Goal: Task Accomplishment & Management: Use online tool/utility

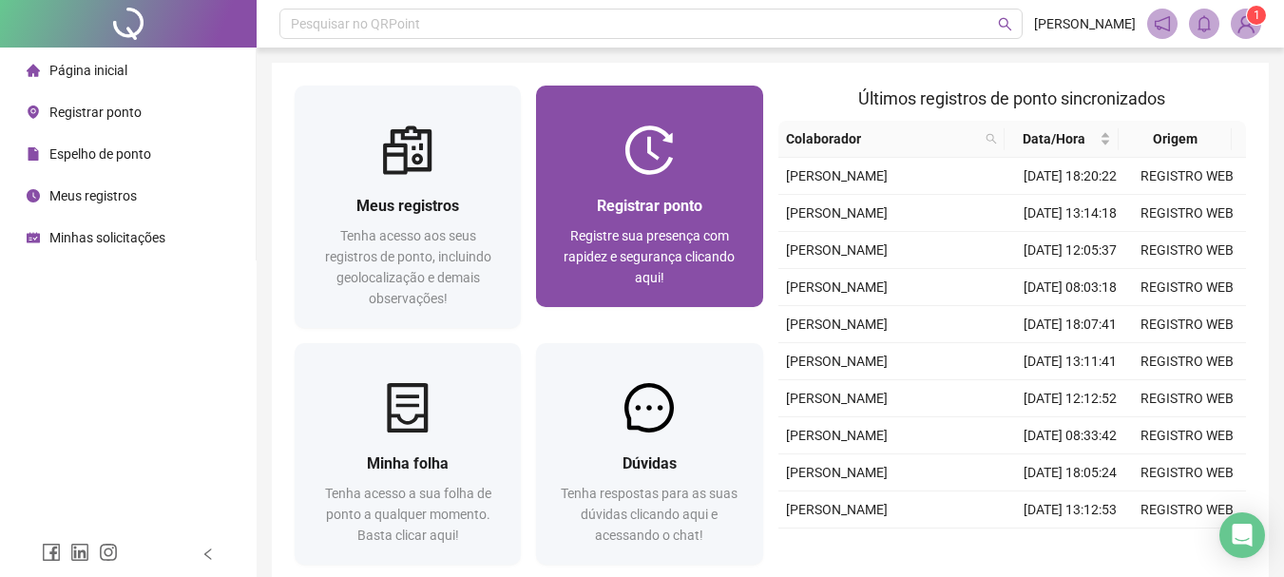
click at [633, 197] on span "Registrar ponto" at bounding box center [650, 206] width 106 height 18
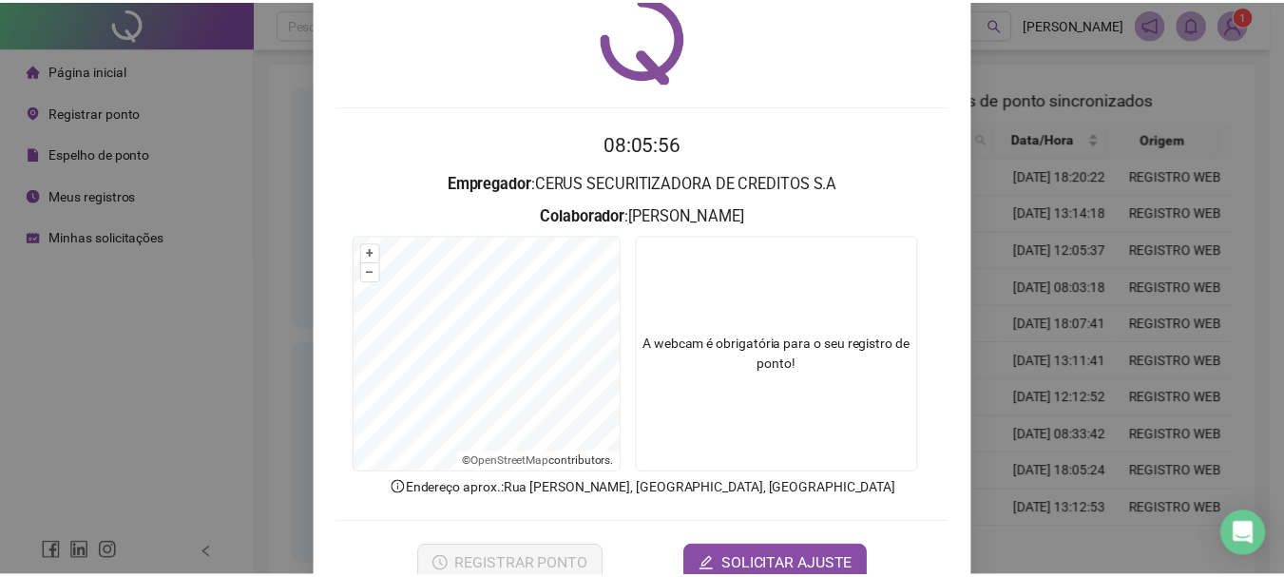
scroll to position [95, 0]
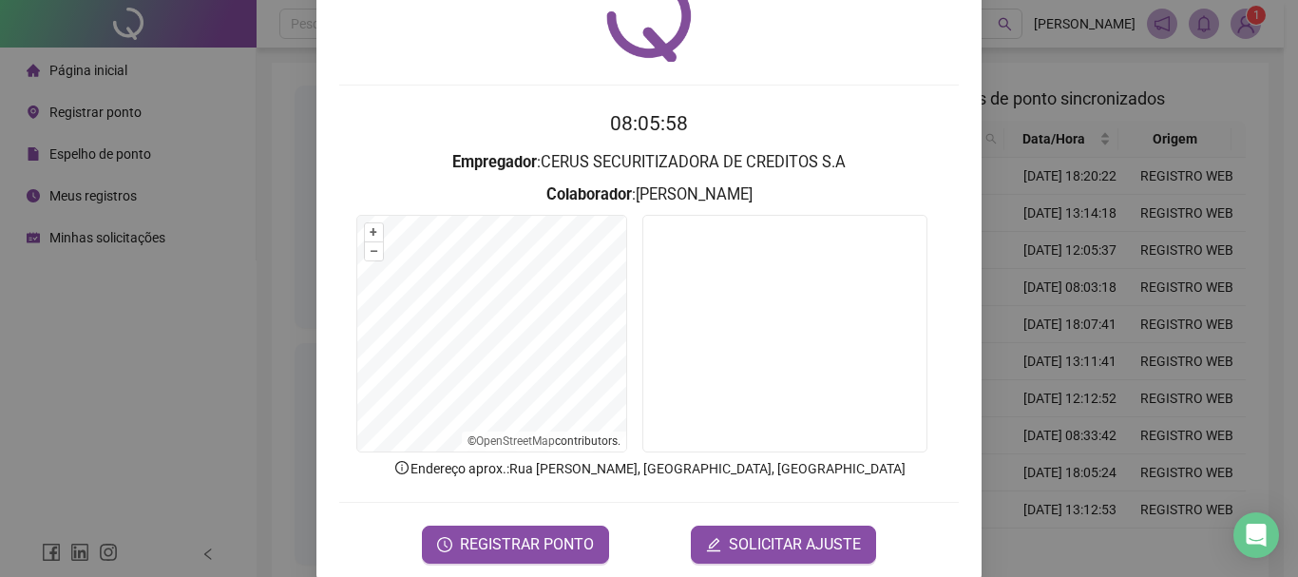
click at [545, 545] on span "REGISTRAR PONTO" at bounding box center [527, 544] width 134 height 23
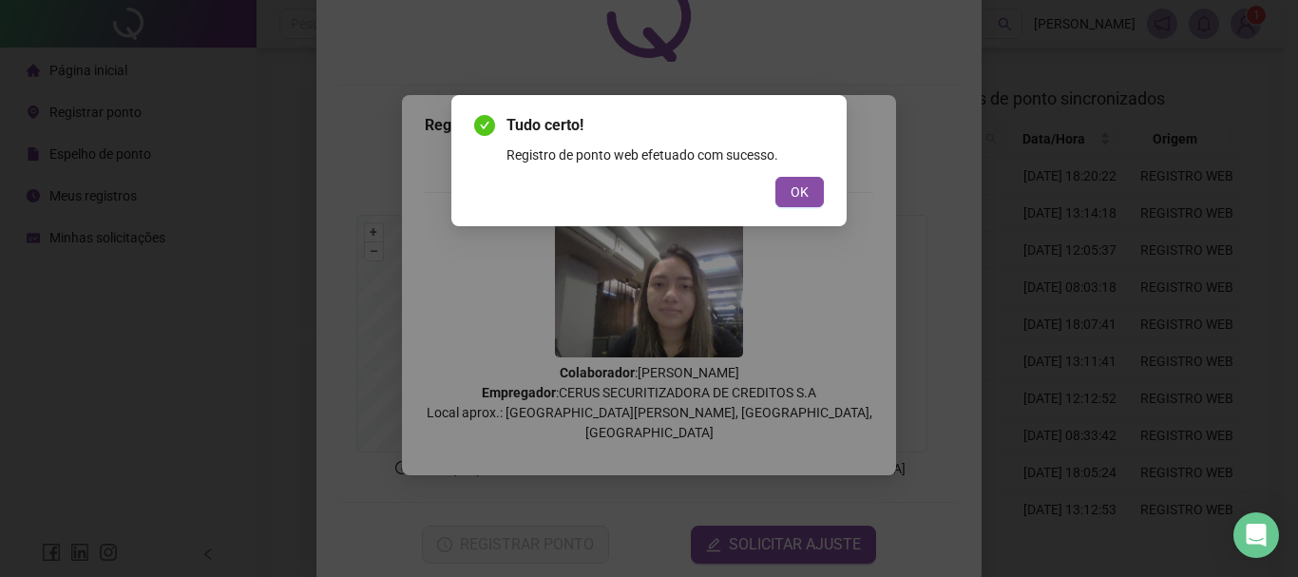
click at [792, 175] on div "Tudo certo! Registro de ponto web efetuado com sucesso. OK" at bounding box center [649, 160] width 350 height 93
click at [790, 183] on button "OK" at bounding box center [800, 192] width 48 height 30
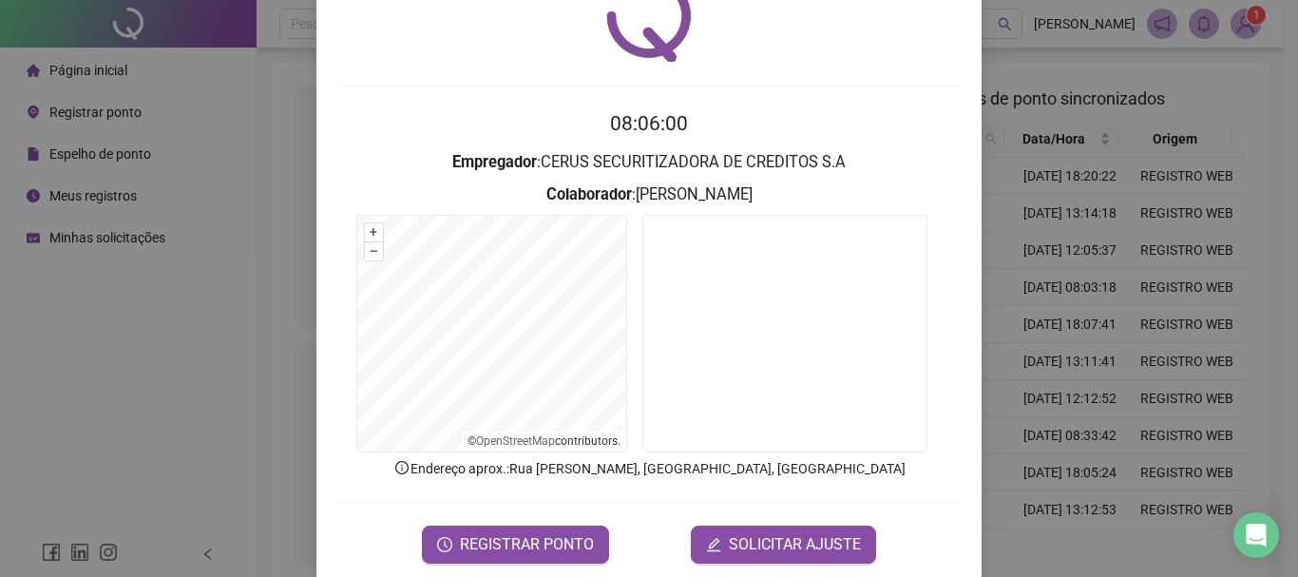
click at [1011, 157] on div "Registro de ponto web 08:06:00 Empregador : CERUS SECURITIZADORA DE CREDITOS S.…" at bounding box center [649, 288] width 1298 height 577
